Goal: Information Seeking & Learning: Learn about a topic

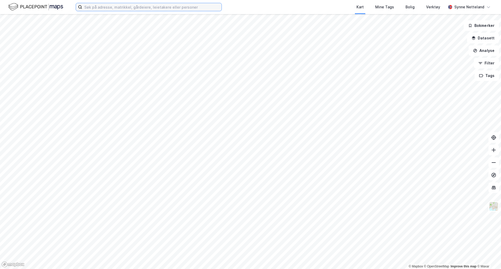
click at [145, 7] on input at bounding box center [151, 7] width 139 height 8
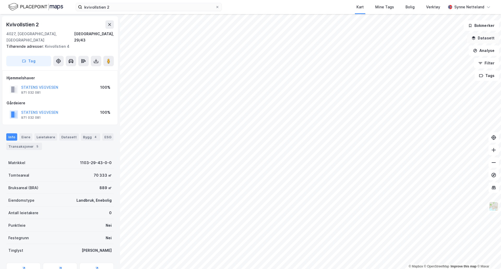
click at [476, 39] on icon "button" at bounding box center [474, 38] width 4 height 4
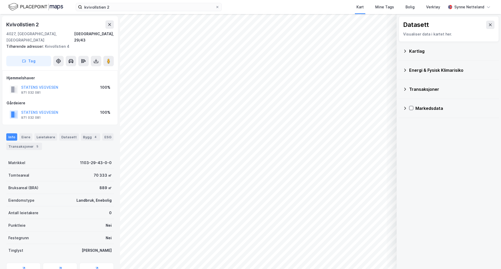
click at [404, 53] on icon at bounding box center [405, 51] width 4 height 4
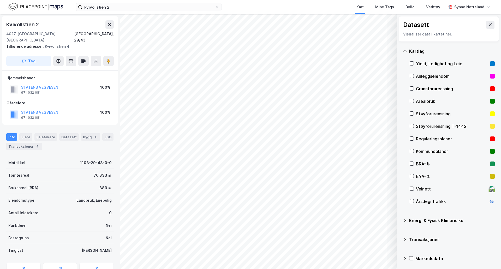
click at [416, 140] on div "Reguleringsplaner" at bounding box center [452, 139] width 72 height 6
click at [489, 23] on icon at bounding box center [491, 25] width 4 height 4
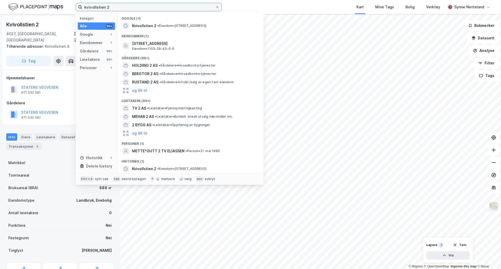
drag, startPoint x: 132, startPoint y: 9, endPoint x: 68, endPoint y: 8, distance: 64.0
click at [68, 8] on div "kvivollstien 2 Kategori Alle 99+ Google 1 Eiendommer 1 Gårdeiere 99+ Leietakere…" at bounding box center [250, 7] width 501 height 14
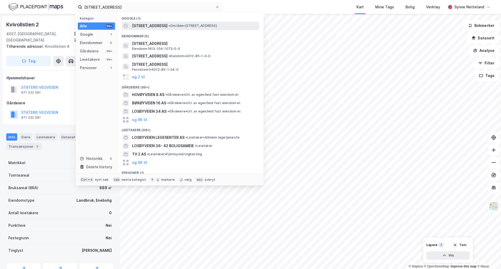
click at [171, 25] on span "• Område • [STREET_ADDRESS]" at bounding box center [193, 26] width 48 height 4
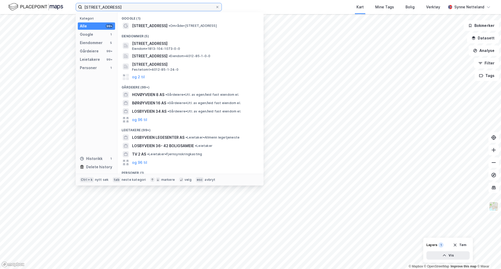
click at [146, 5] on input "[STREET_ADDRESS]" at bounding box center [148, 7] width 133 height 8
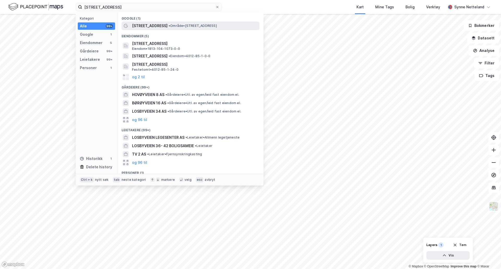
click at [142, 25] on span "[STREET_ADDRESS]" at bounding box center [150, 26] width 36 height 6
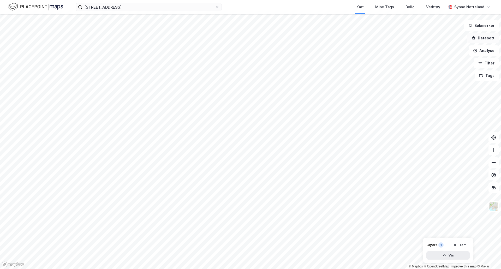
click at [482, 39] on button "Datasett" at bounding box center [484, 38] width 32 height 10
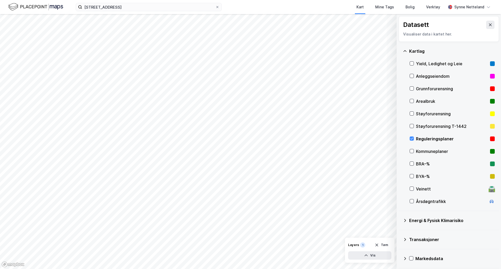
click at [416, 140] on div "Reguleringsplaner" at bounding box center [452, 139] width 72 height 6
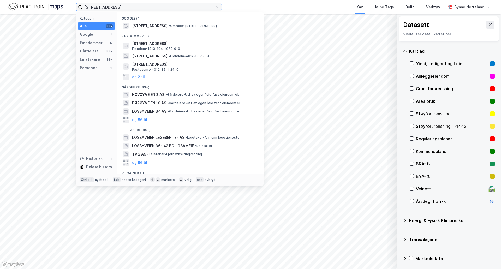
click at [110, 6] on input "[STREET_ADDRESS]" at bounding box center [148, 7] width 133 height 8
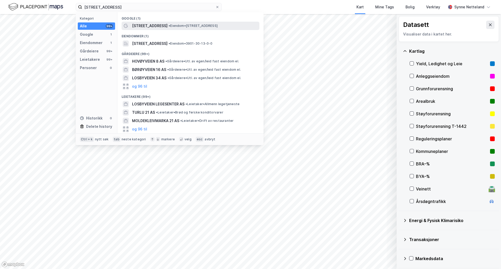
click at [168, 22] on div "[STREET_ADDRESS] • Eiendom • [STREET_ADDRESS]" at bounding box center [191, 26] width 138 height 8
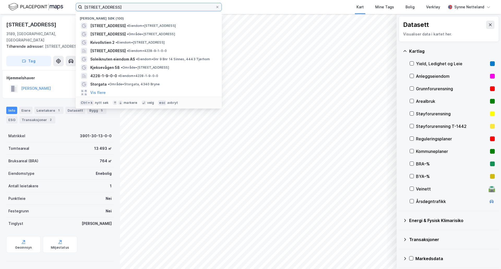
click at [121, 7] on input "[STREET_ADDRESS]" at bounding box center [148, 7] width 133 height 8
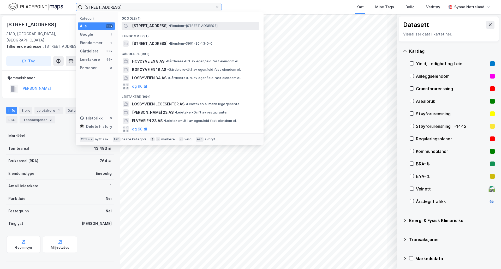
type input "[STREET_ADDRESS]"
click at [169, 25] on span "• Eiendom • [STREET_ADDRESS]" at bounding box center [193, 26] width 49 height 4
